Goal: Transaction & Acquisition: Purchase product/service

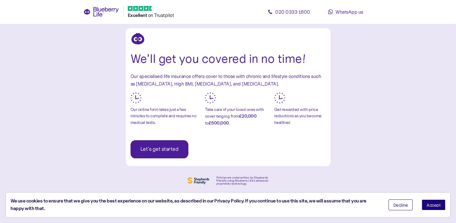
scroll to position [30, 0]
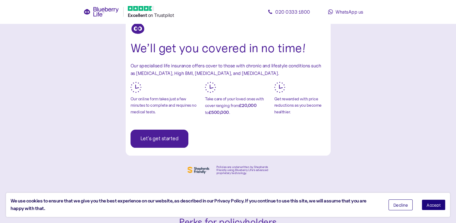
click at [162, 139] on span "Let's get started" at bounding box center [160, 138] width 38 height 17
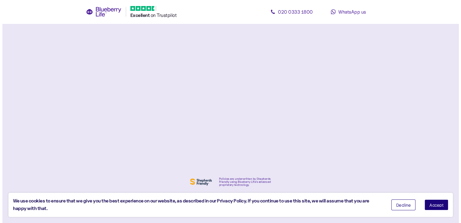
scroll to position [0, 0]
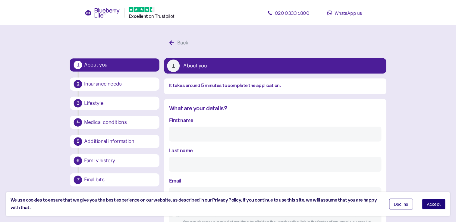
scroll to position [11, 0]
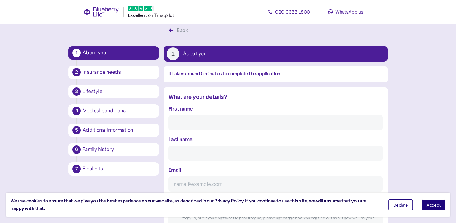
click at [193, 118] on input "First name" at bounding box center [276, 122] width 214 height 15
type input "e"
click at [176, 149] on input "Last name" at bounding box center [276, 152] width 214 height 15
type input "[PERSON_NAME]"
type input "[PERSON_NAME][EMAIL_ADDRESS][DOMAIN_NAME]"
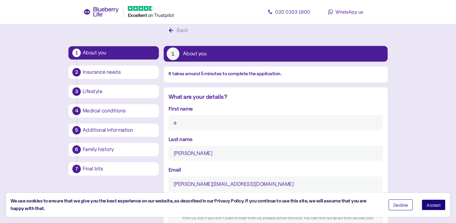
click at [214, 123] on input "e" at bounding box center [276, 122] width 214 height 15
type input "[PERSON_NAME]"
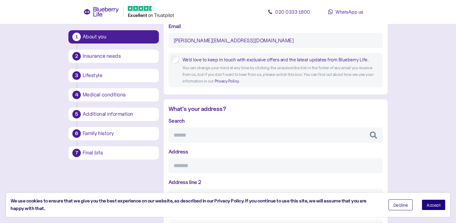
scroll to position [192, 0]
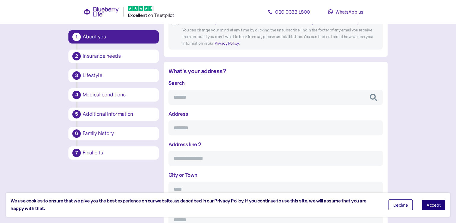
click at [205, 99] on input "Search" at bounding box center [276, 97] width 214 height 15
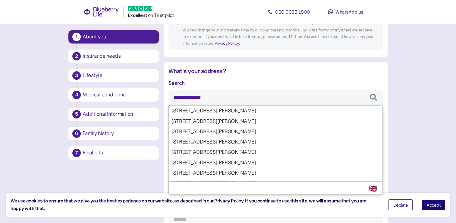
type input "**********"
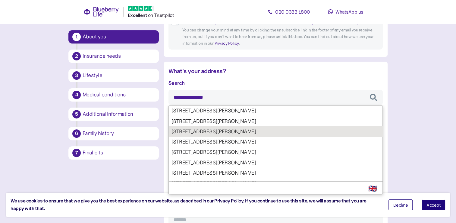
click at [202, 128] on div "**********" at bounding box center [276, 168] width 214 height 179
type input "**********"
type input "*********"
type input "**********"
type input "*******"
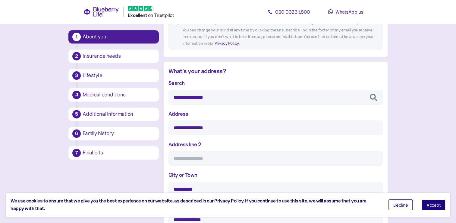
scroll to position [223, 0]
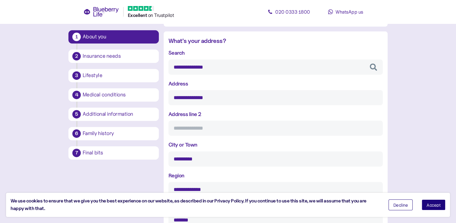
type input "**********"
click at [249, 129] on input "Address line 2" at bounding box center [276, 127] width 214 height 15
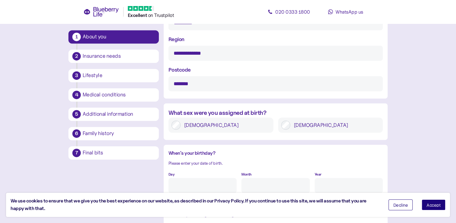
scroll to position [373, 0]
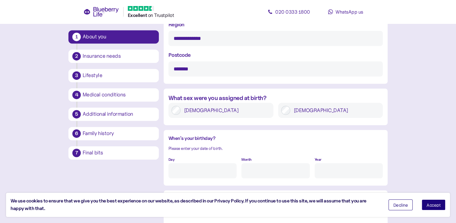
type input "********"
click at [193, 159] on div "Day" at bounding box center [203, 166] width 68 height 23
click at [176, 159] on div "Day" at bounding box center [203, 166] width 68 height 23
click at [173, 160] on label "Day" at bounding box center [172, 160] width 6 height 6
click at [173, 163] on input "Day" at bounding box center [203, 170] width 68 height 15
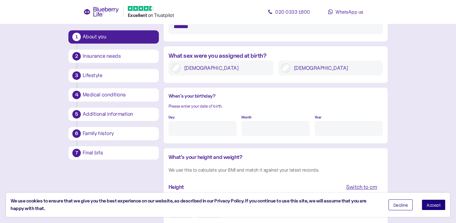
scroll to position [464, 0]
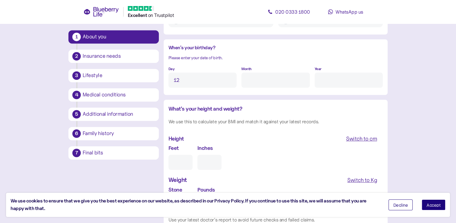
type input "12"
click at [256, 74] on input "Month" at bounding box center [276, 79] width 68 height 15
type input "2"
click at [325, 79] on input "Year" at bounding box center [349, 79] width 68 height 15
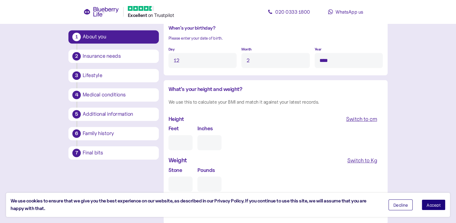
scroll to position [494, 0]
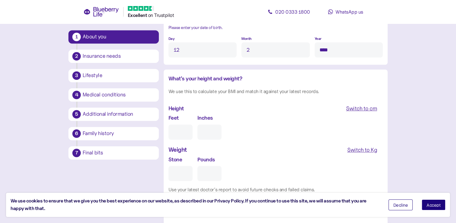
type input "****"
click at [213, 108] on div "Height Switch to cm" at bounding box center [276, 108] width 214 height 11
click at [172, 129] on input "Feet" at bounding box center [181, 131] width 24 height 15
type input "5"
type input "0"
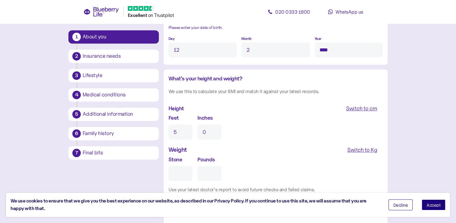
type input "5"
click at [212, 130] on input "0" at bounding box center [210, 131] width 24 height 15
type input "11"
click at [186, 172] on input "Stone" at bounding box center [181, 173] width 24 height 15
type input "1"
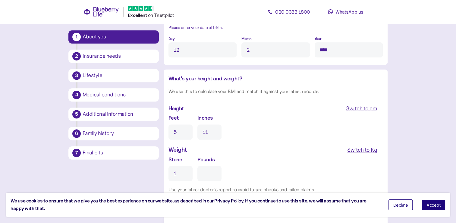
type input "0"
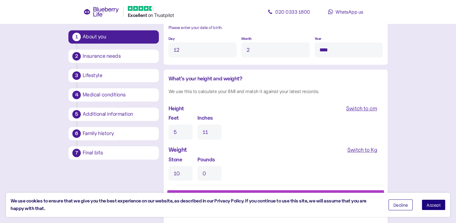
type input "10"
click at [214, 175] on input "0" at bounding box center [210, 173] width 24 height 15
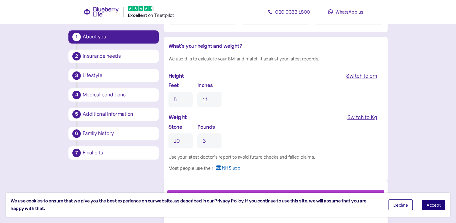
scroll to position [527, 0]
type input "3"
click at [442, 204] on button "Accept" at bounding box center [434, 204] width 24 height 11
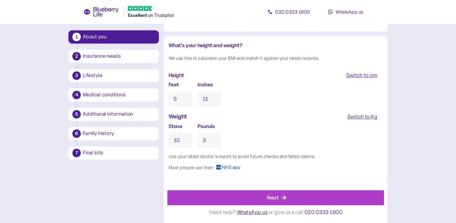
click at [266, 195] on div "Next" at bounding box center [277, 197] width 203 height 14
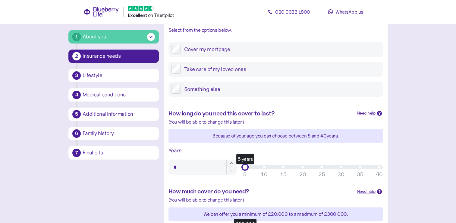
scroll to position [151, 0]
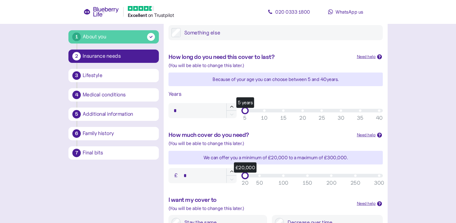
click at [301, 110] on div "5 years" at bounding box center [312, 111] width 134 height 4
type input "**"
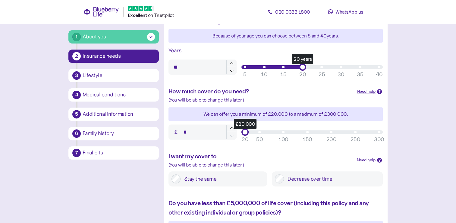
scroll to position [211, 0]
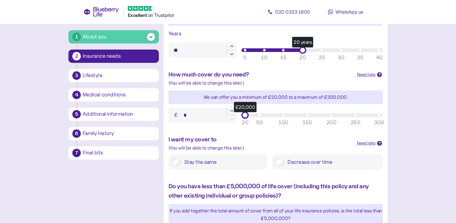
click at [284, 114] on div "£20,000" at bounding box center [312, 115] width 134 height 4
type input "*******"
click at [282, 116] on div "£100,000" at bounding box center [284, 115] width 8 height 8
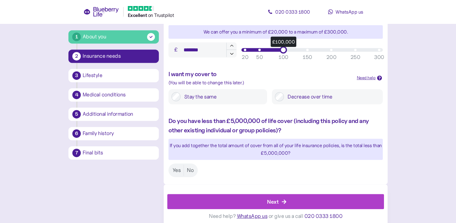
scroll to position [280, 0]
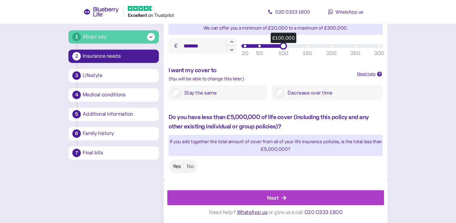
click at [176, 167] on label "Yes" at bounding box center [177, 165] width 14 height 11
click at [274, 198] on div "Next" at bounding box center [272, 197] width 11 height 8
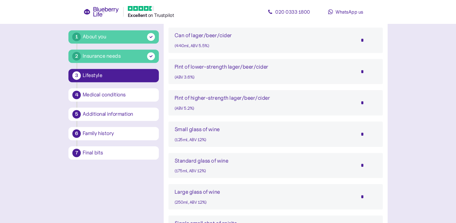
scroll to position [452, 0]
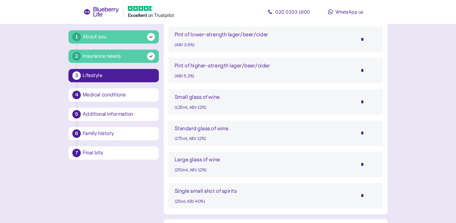
click at [365, 162] on input "*" at bounding box center [366, 164] width 21 height 15
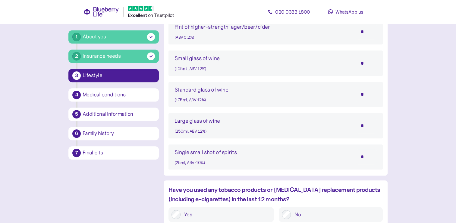
scroll to position [540, 0]
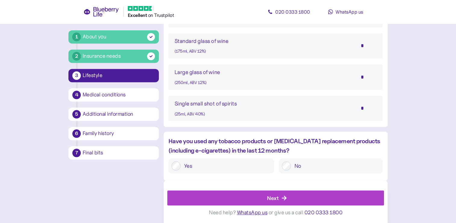
type input "*"
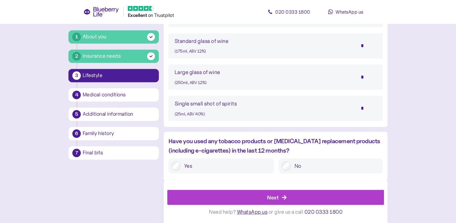
click at [281, 198] on div "Next" at bounding box center [277, 197] width 203 height 14
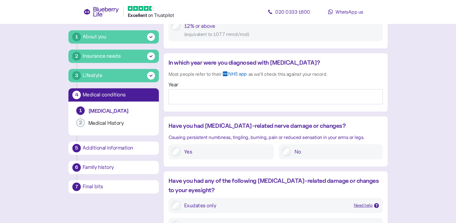
scroll to position [483, 0]
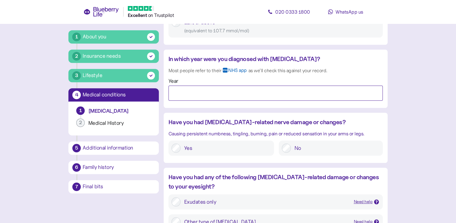
click at [223, 94] on input "Year" at bounding box center [276, 92] width 214 height 15
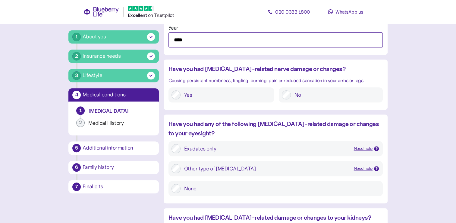
scroll to position [543, 0]
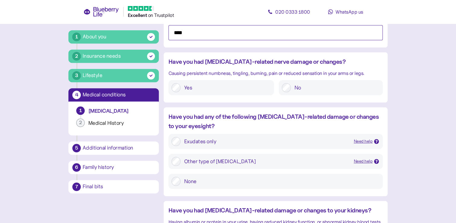
type input "****"
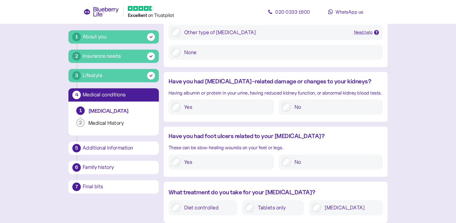
scroll to position [714, 0]
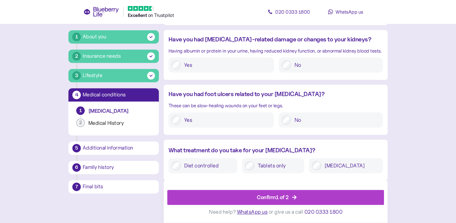
click at [282, 198] on div "Confirm 1 of 2" at bounding box center [273, 197] width 32 height 8
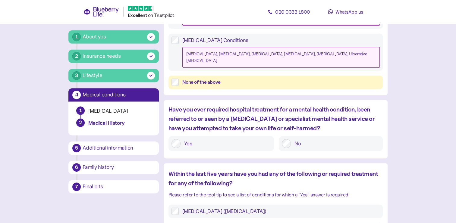
scroll to position [332, 0]
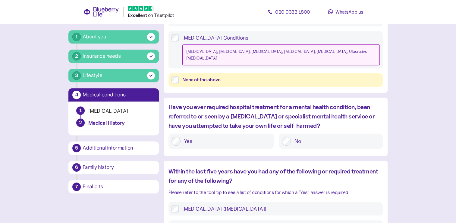
click at [281, 133] on div "No" at bounding box center [331, 140] width 104 height 15
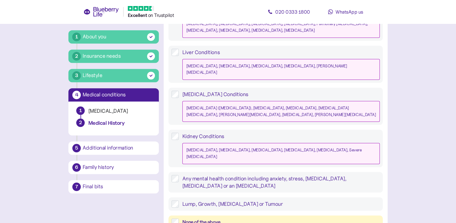
scroll to position [594, 0]
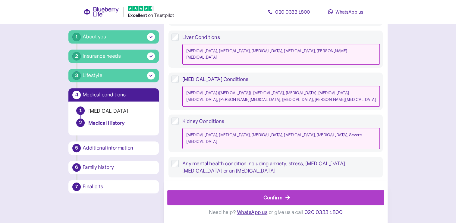
click at [282, 197] on div "Confirm" at bounding box center [273, 197] width 19 height 8
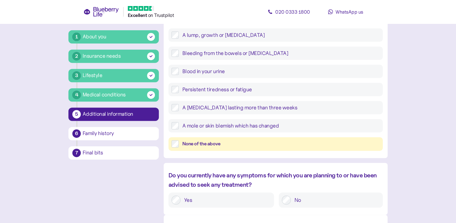
scroll to position [274, 0]
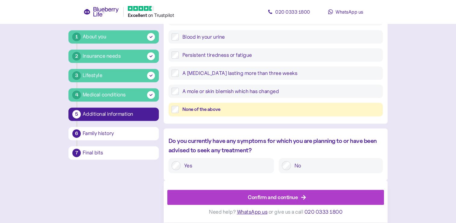
click at [290, 196] on div "Confirm and continue" at bounding box center [273, 197] width 50 height 8
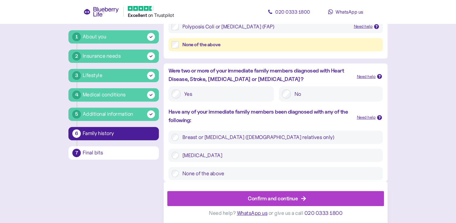
scroll to position [192, 0]
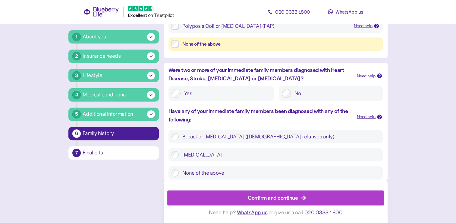
click at [171, 171] on div "None of the above" at bounding box center [276, 172] width 214 height 13
click at [264, 196] on div "Confirm and continue" at bounding box center [273, 197] width 50 height 8
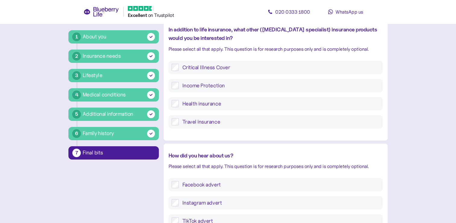
scroll to position [151, 0]
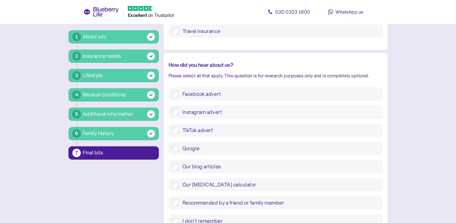
click at [179, 111] on label "Instagram advert" at bounding box center [279, 111] width 201 height 7
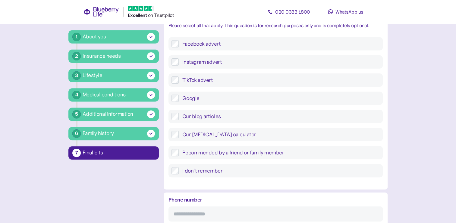
scroll to position [261, 0]
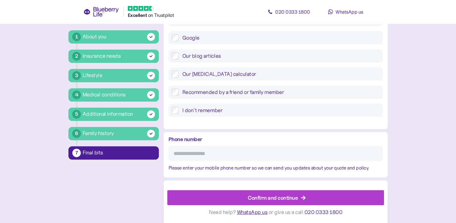
click at [228, 157] on input "Phone number" at bounding box center [276, 153] width 214 height 15
type input "**********"
click at [274, 197] on div "Confirm and continue" at bounding box center [273, 197] width 50 height 8
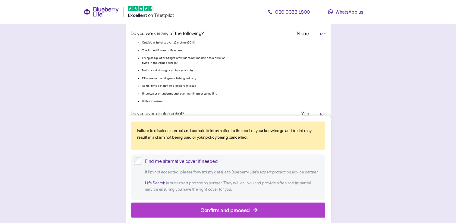
scroll to position [573, 0]
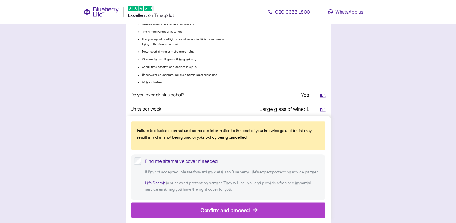
click at [236, 211] on div "Confirm and proceed" at bounding box center [225, 209] width 49 height 8
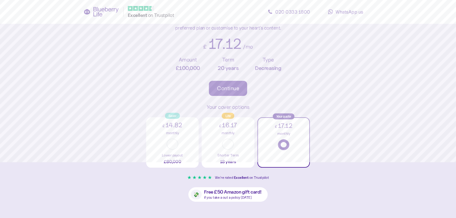
scroll to position [151, 0]
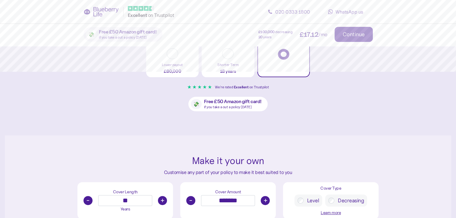
click at [328, 213] on div "Learn more" at bounding box center [331, 213] width 20 height 7
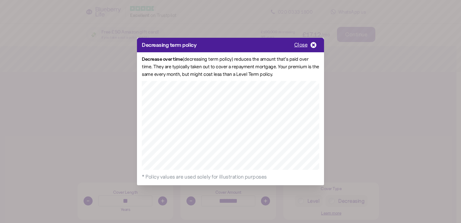
click at [297, 45] on span "Close" at bounding box center [301, 44] width 14 height 7
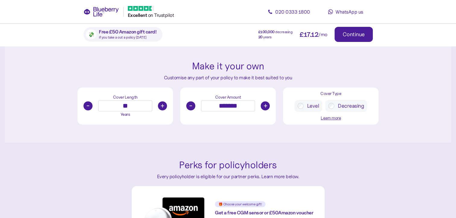
scroll to position [211, 0]
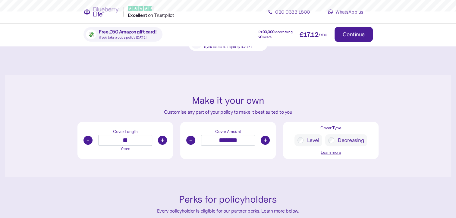
click at [190, 138] on button "-" at bounding box center [190, 140] width 9 height 9
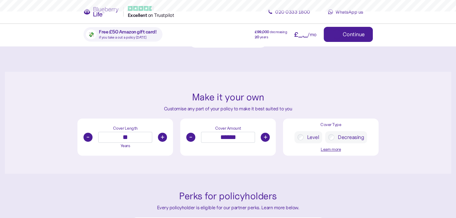
click at [190, 138] on button "-" at bounding box center [190, 137] width 9 height 9
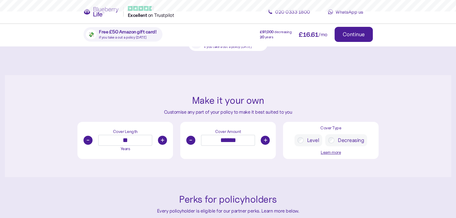
click at [190, 138] on button "-" at bounding box center [190, 140] width 9 height 9
type input "******"
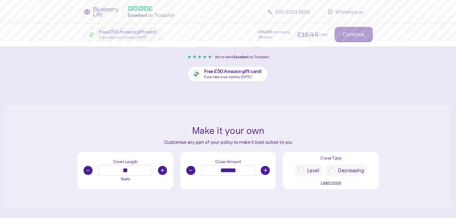
scroll to position [0, 0]
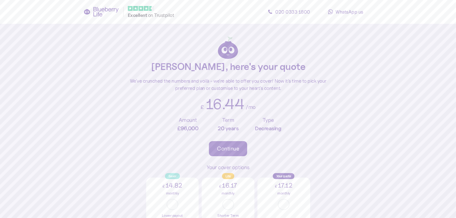
click at [235, 50] on img at bounding box center [228, 48] width 20 height 24
click at [100, 12] on icon at bounding box center [102, 12] width 36 height 10
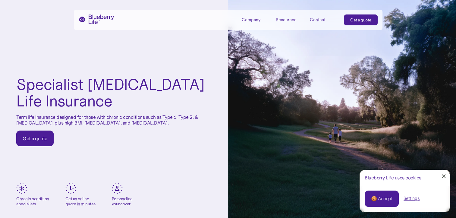
click at [37, 135] on link "Get a quote" at bounding box center [34, 139] width 37 height 16
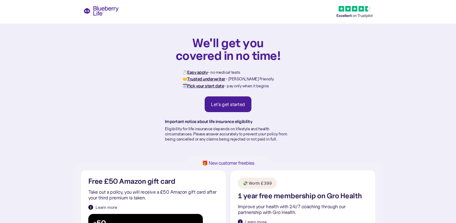
click at [231, 103] on div "Let's get started" at bounding box center [228, 104] width 34 height 6
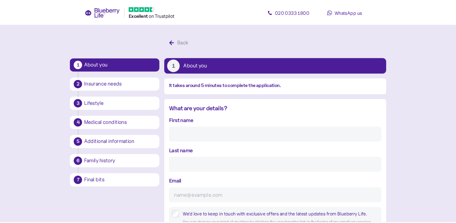
scroll to position [11, 0]
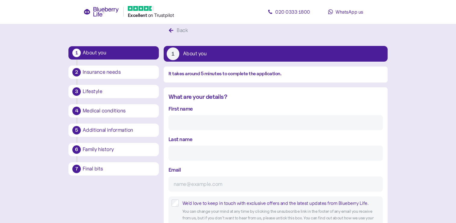
click at [208, 118] on input "First name" at bounding box center [276, 122] width 214 height 15
type input "[PERSON_NAME]"
type input "[PERSON_NAME][EMAIL_ADDRESS][DOMAIN_NAME]"
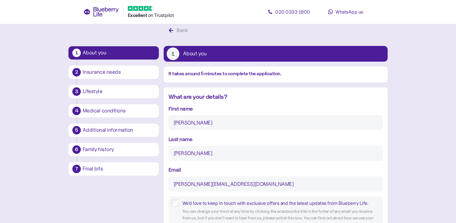
type input "**********"
type input "********"
type input "*********"
type input "**********"
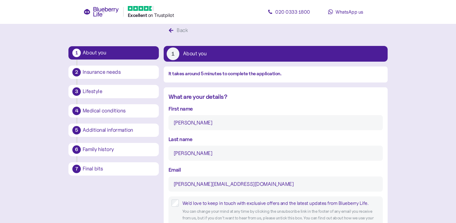
type input "*******"
type input "12"
type input "2"
type input "****"
type input "5"
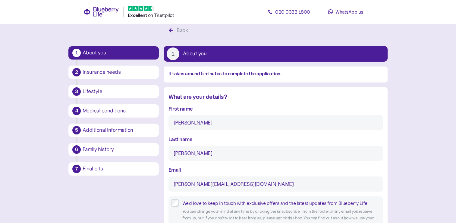
type input "11"
type input "10"
type input "3"
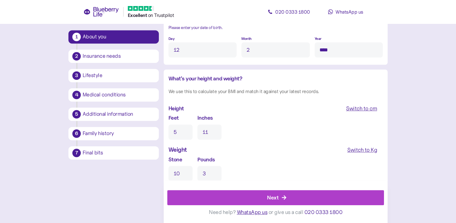
scroll to position [527, 0]
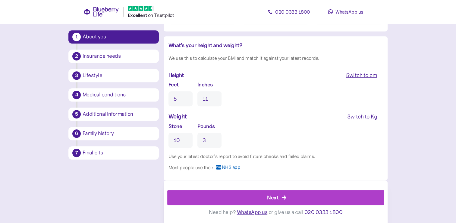
click at [271, 195] on div "Next" at bounding box center [272, 197] width 11 height 8
